Goal: Find specific page/section: Find specific page/section

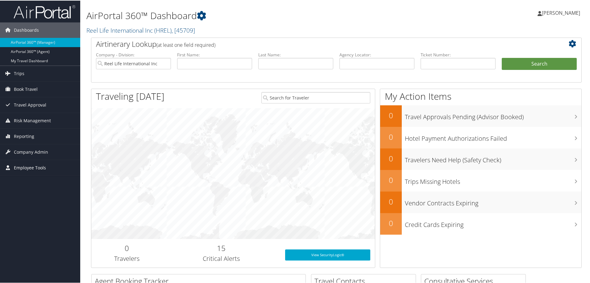
click at [23, 168] on span "Employee Tools" at bounding box center [30, 167] width 32 height 15
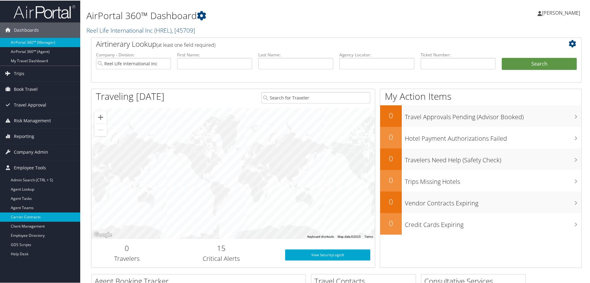
click at [36, 216] on link "Carrier Contracts" at bounding box center [40, 216] width 80 height 9
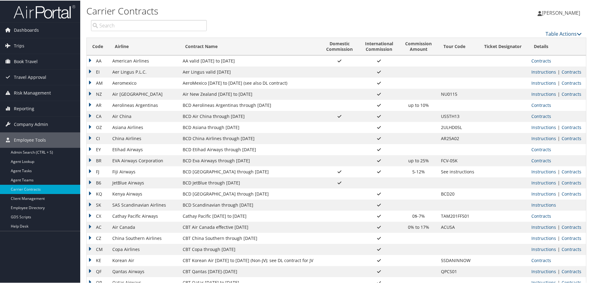
click at [116, 25] on input "search" at bounding box center [149, 24] width 116 height 11
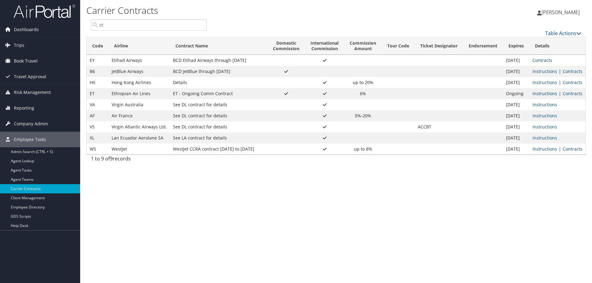
type input "et"
click at [545, 93] on link "Instructions" at bounding box center [545, 94] width 25 height 6
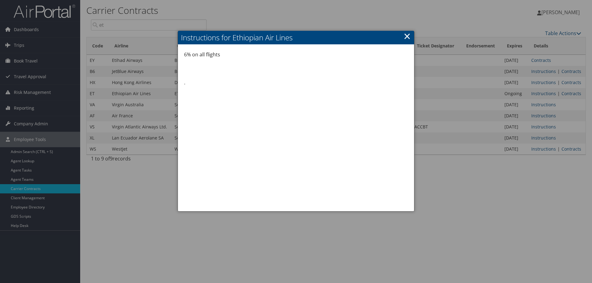
click at [407, 37] on link "×" at bounding box center [407, 36] width 7 height 12
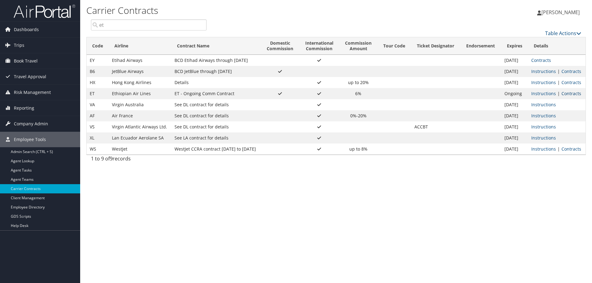
click at [570, 94] on link "Contracts" at bounding box center [572, 94] width 20 height 6
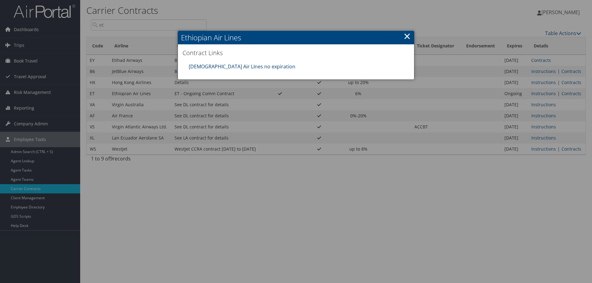
click at [219, 67] on link "[DEMOGRAPHIC_DATA] Air LInes no expiration" at bounding box center [242, 66] width 107 height 7
